Goal: Task Accomplishment & Management: Complete application form

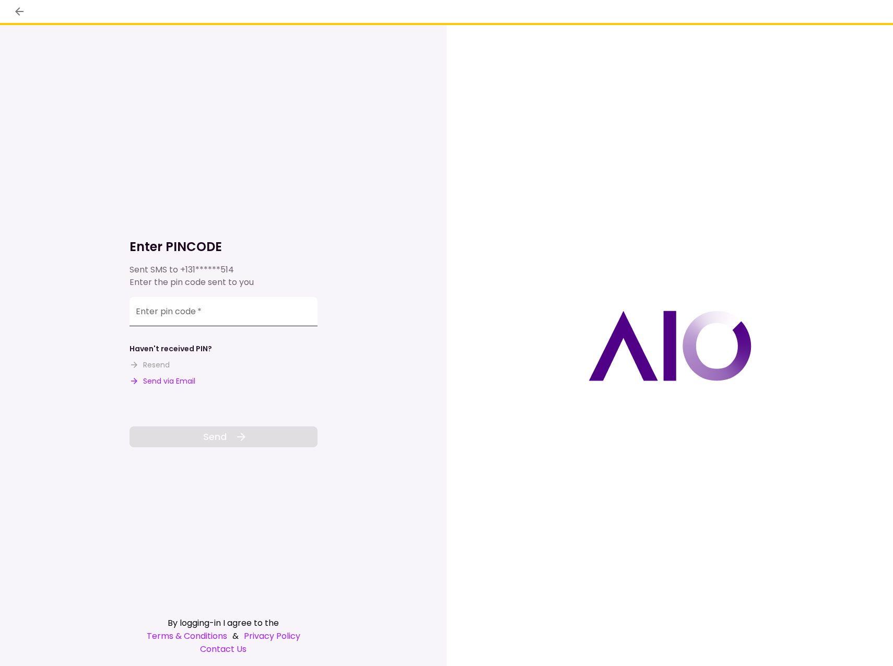
click at [222, 311] on input "Enter pin code   *" at bounding box center [224, 311] width 188 height 29
click at [214, 311] on input "Enter pin code   *" at bounding box center [224, 313] width 188 height 29
click at [150, 314] on input "Enter pin code   *" at bounding box center [224, 313] width 188 height 29
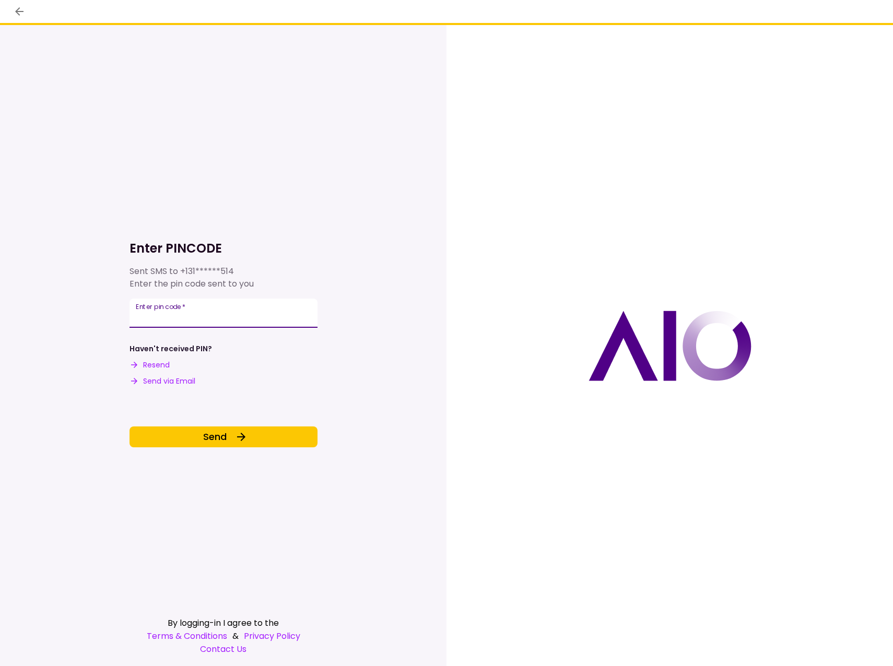
type input "******"
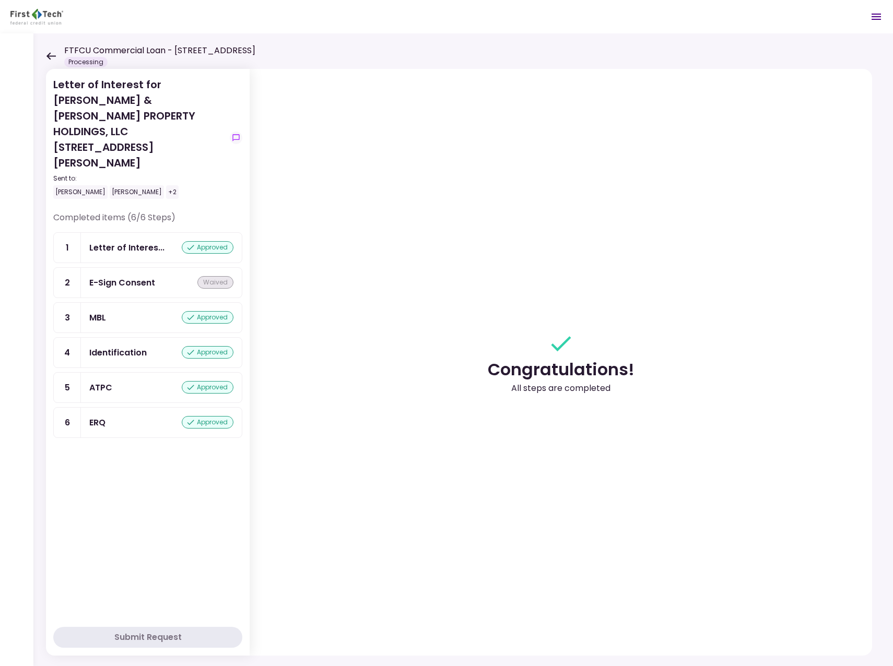
click at [51, 55] on icon at bounding box center [51, 56] width 10 height 8
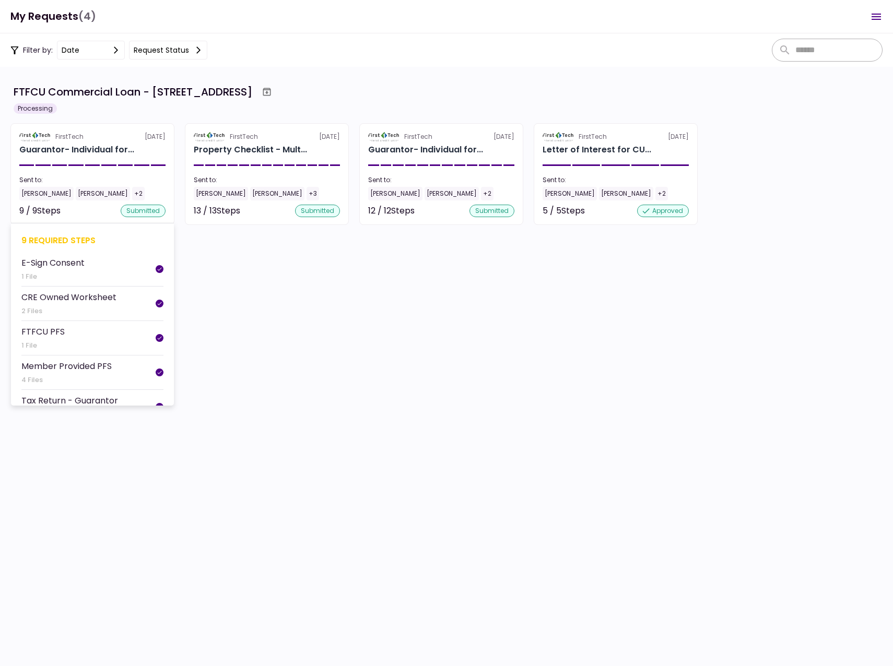
click at [37, 194] on div "[PERSON_NAME]" at bounding box center [46, 194] width 54 height 14
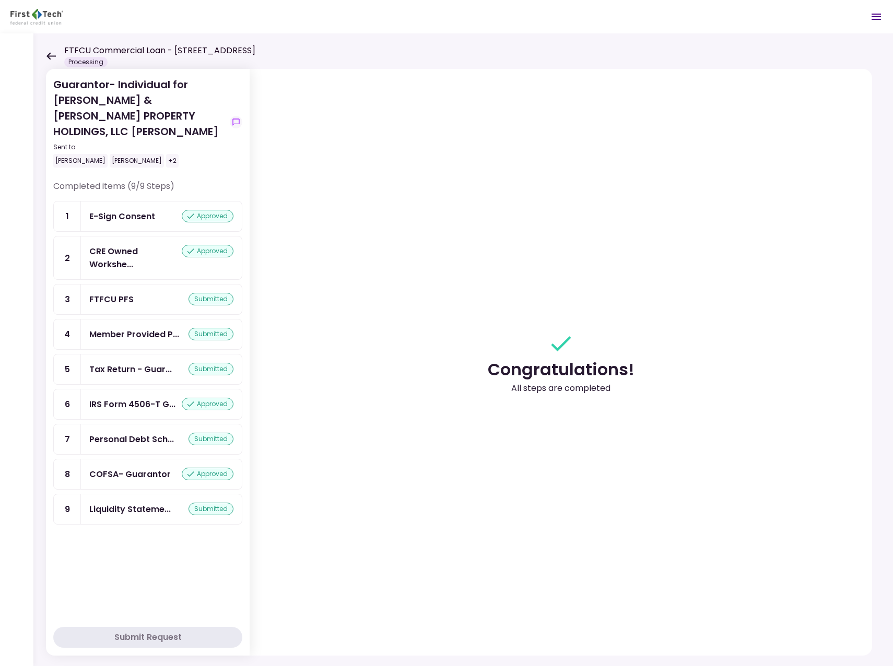
click at [53, 57] on icon at bounding box center [51, 56] width 10 height 8
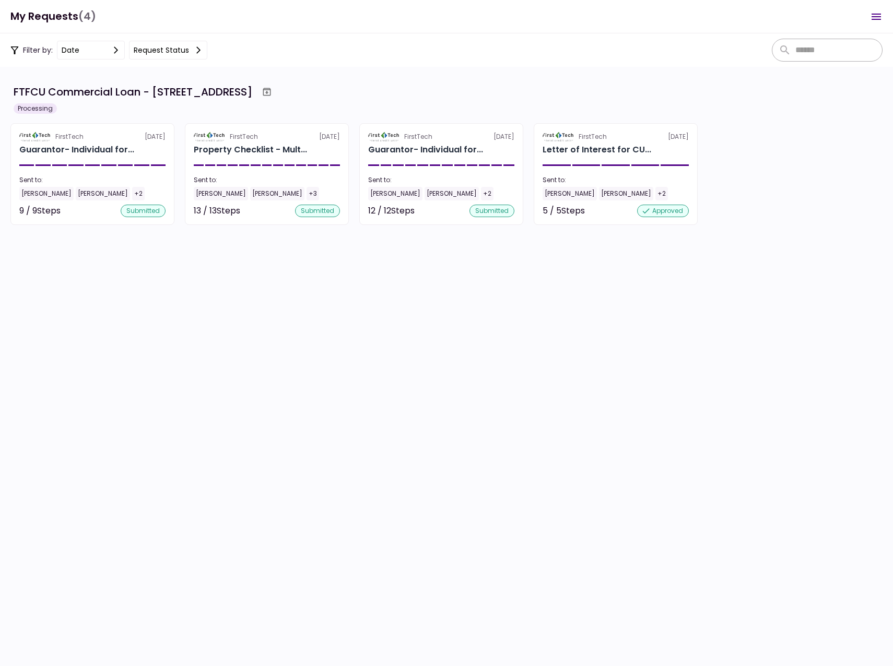
click at [213, 194] on div "[PERSON_NAME]" at bounding box center [221, 194] width 54 height 14
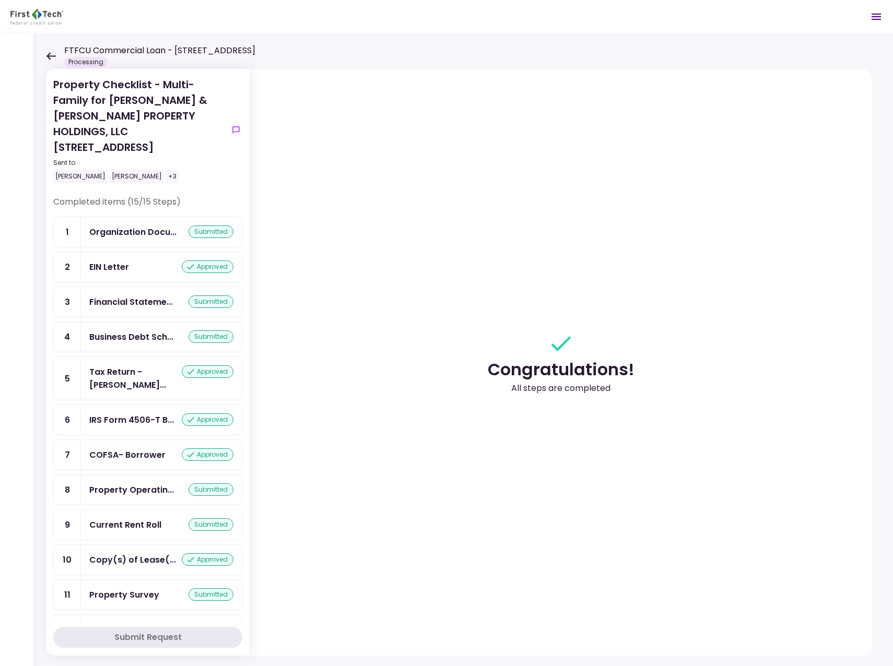
click at [49, 54] on icon at bounding box center [50, 55] width 9 height 7
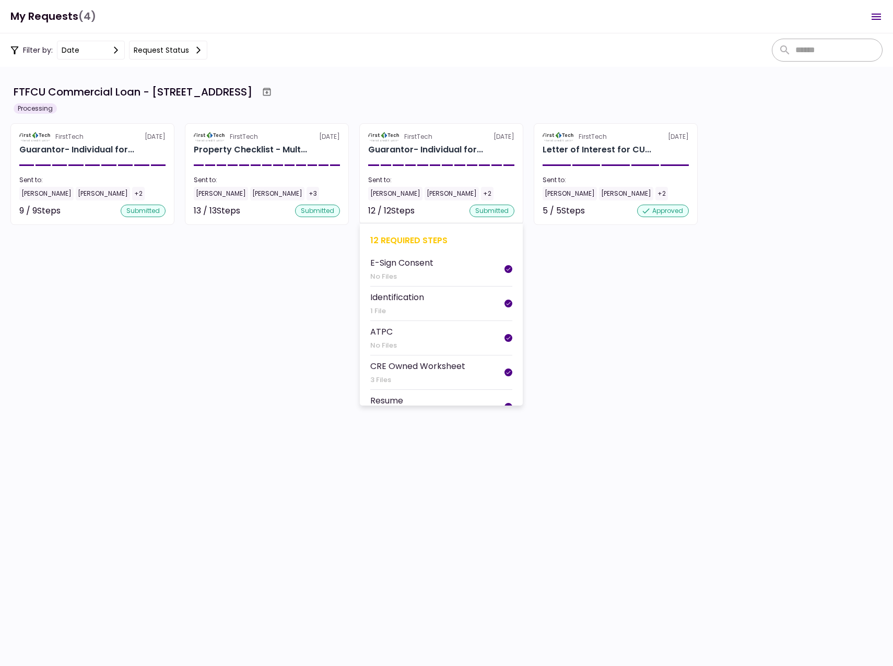
click at [381, 210] on div "12 / 12 Steps" at bounding box center [391, 211] width 46 height 13
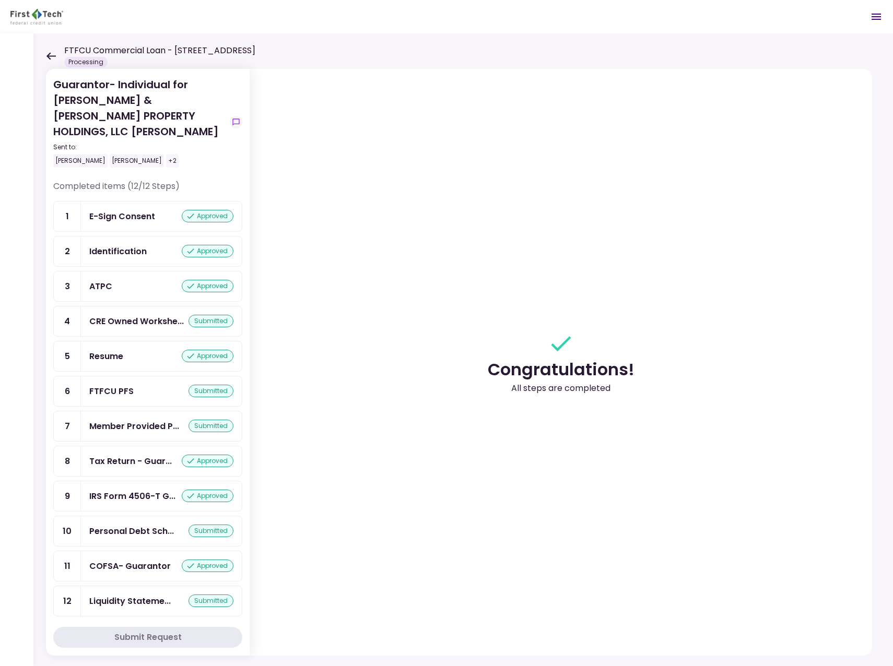
click at [49, 54] on icon at bounding box center [50, 55] width 9 height 7
